Goal: Task Accomplishment & Management: Manage account settings

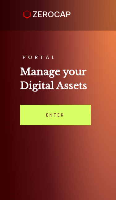
click at [56, 125] on link "Enter" at bounding box center [55, 115] width 71 height 20
click at [72, 125] on link "Enter" at bounding box center [55, 115] width 71 height 20
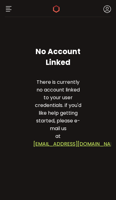
click at [111, 11] on icon at bounding box center [107, 9] width 8 height 8
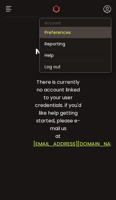
click at [81, 34] on li "Preferences" at bounding box center [76, 32] width 72 height 11
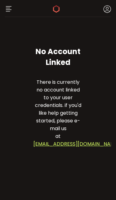
click at [110, 9] on icon at bounding box center [107, 9] width 8 height 8
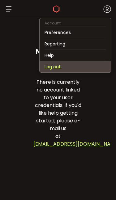
click at [77, 72] on li "Log out" at bounding box center [76, 66] width 72 height 11
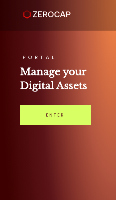
click at [76, 125] on link "Enter" at bounding box center [55, 115] width 71 height 20
click at [72, 125] on link "Enter" at bounding box center [55, 115] width 71 height 20
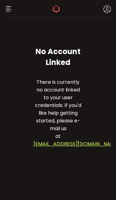
click at [111, 10] on use at bounding box center [107, 9] width 7 height 7
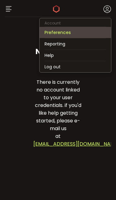
click at [84, 36] on li "Preferences" at bounding box center [76, 32] width 72 height 11
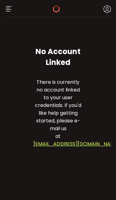
click at [8, 12] on img at bounding box center [8, 8] width 7 height 7
click at [10, 13] on img at bounding box center [8, 8] width 7 height 7
click at [12, 12] on img at bounding box center [8, 8] width 7 height 7
click at [59, 11] on icon at bounding box center [56, 8] width 7 height 7
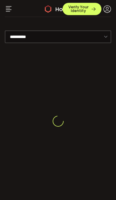
click at [115, 12] on header "PDF is being processed and will download to your computer HOME Buy Power $0.00 …" at bounding box center [58, 8] width 116 height 17
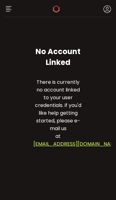
click at [56, 11] on icon at bounding box center [56, 8] width 7 height 7
